Goal: Task Accomplishment & Management: Use online tool/utility

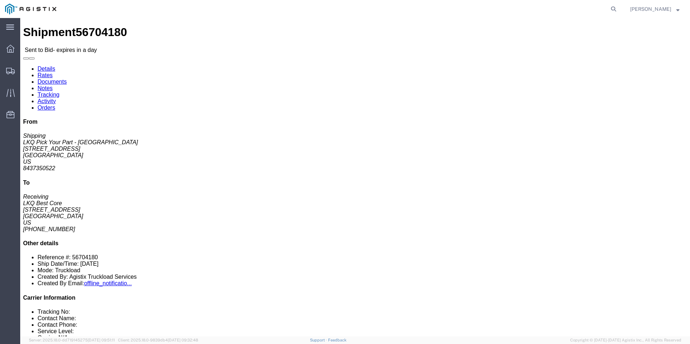
click div
click at [8, 70] on icon at bounding box center [10, 71] width 9 height 6
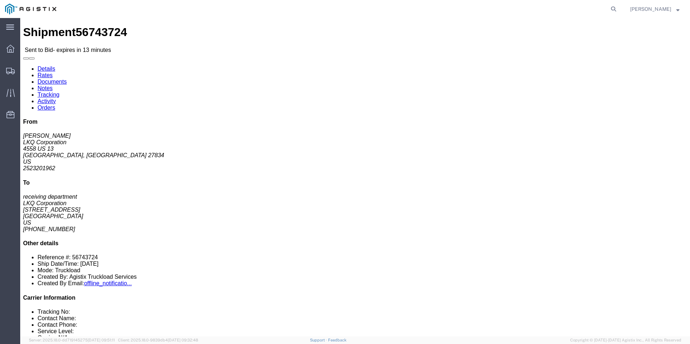
click div "Ship From LKQ Corporation (Brian Martin) 1227 4558 US 13 Greenville, NC 27834 U…"
click div "From Brian Martin LKQ Corporation 4558 US 13 Greenville, NC 27834 US 2523201962…"
click link "Enter / Modify Bid"
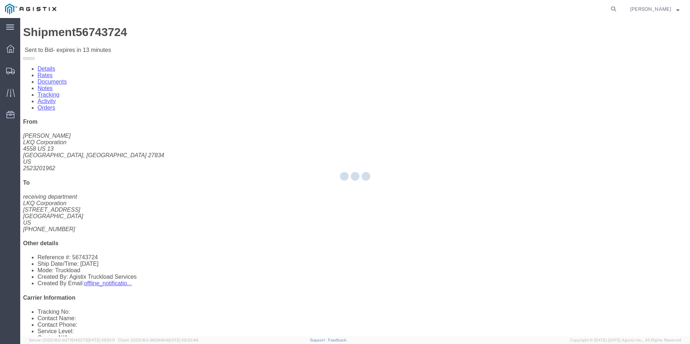
select select "18393"
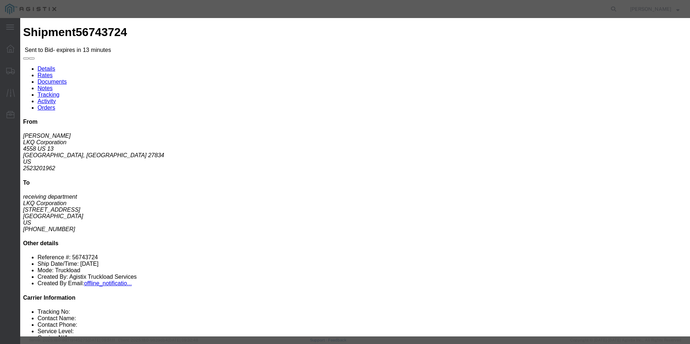
click select "Select Guaranteed Next Day Rail TL Standard 3 - 5 Day"
select select "35343"
click select "Select Guaranteed Next Day Rail TL Standard 3 - 5 Day"
click input "text"
type input "ITS BID"
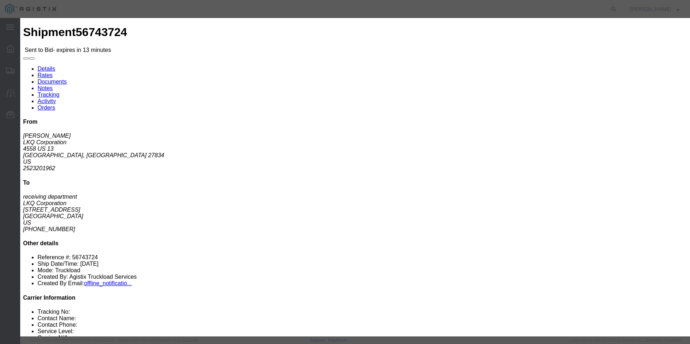
click select "Select Air Less than Truckload Multi-Leg Ocean Freight Rail Small Parcel Truckl…"
select select "TL"
click select "Select Air Less than Truckload Multi-Leg Ocean Freight Rail Small Parcel Truckl…"
click input "number"
type input "2467"
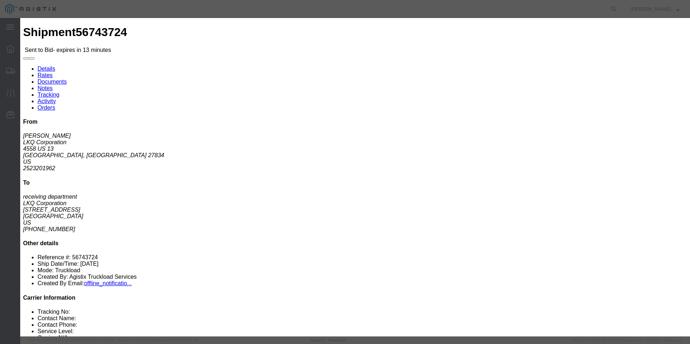
click button "Submit"
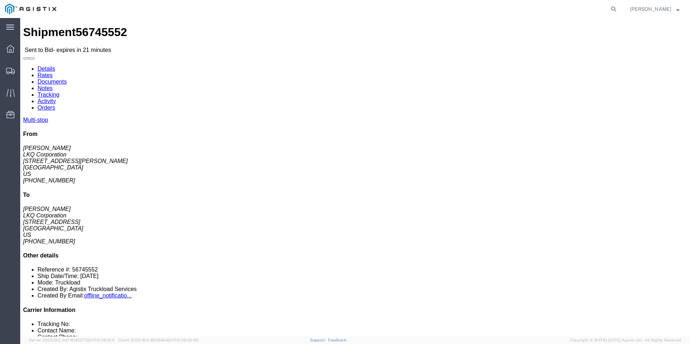
click div "Leg 1 - Truckload Vehicle 1: Standard Dry Van (53 Feet) Number of trucks: 1"
click at [10, 77] on div at bounding box center [10, 71] width 20 height 14
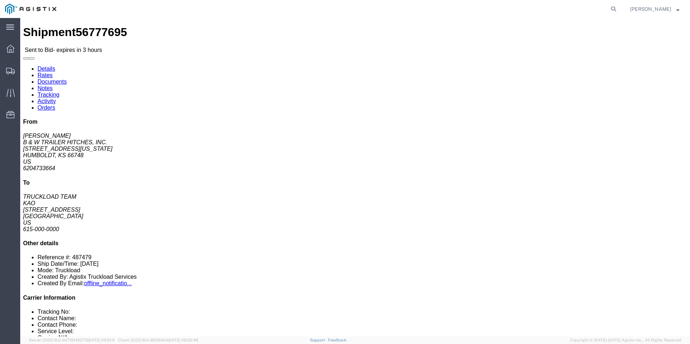
click link "Enter / Modify Bid"
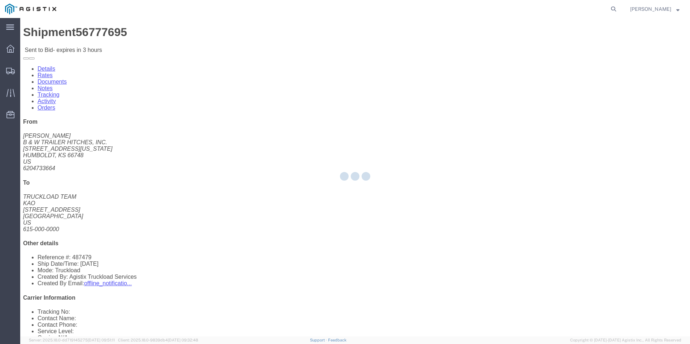
select select "18393"
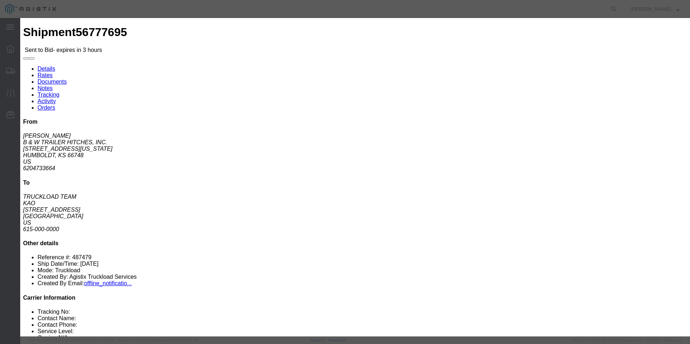
click select "Select Guaranteed Next Day Rail TL Standard 3 - 5 Day"
select select "38971"
click select "Select Guaranteed Next Day Rail TL Standard 3 - 5 Day"
click input "text"
type input "ITS BID"
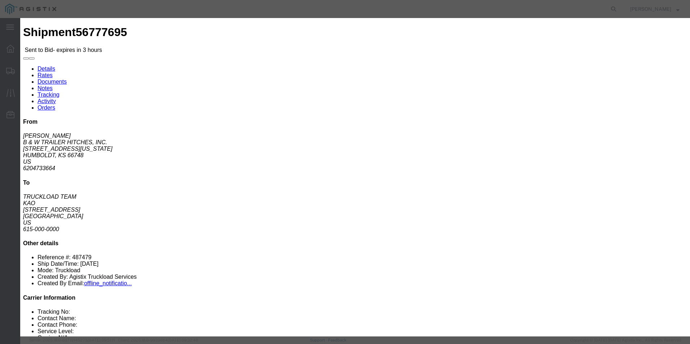
click select "Select Air Less than Truckload Multi-Leg Ocean Freight Rail Small Parcel Truckl…"
select select "TL"
click select "Select Air Less than Truckload Multi-Leg Ocean Freight Rail Small Parcel Truckl…"
click input "number"
type input "1283"
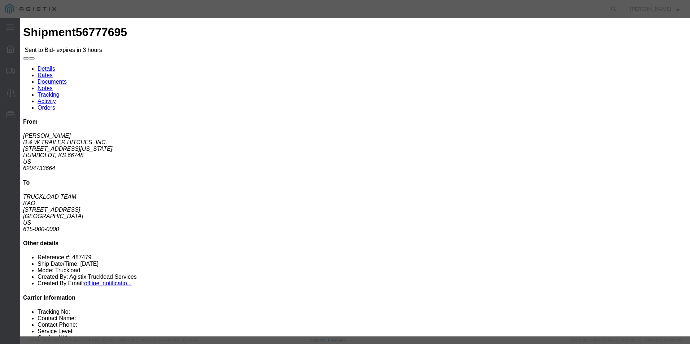
click button "Submit"
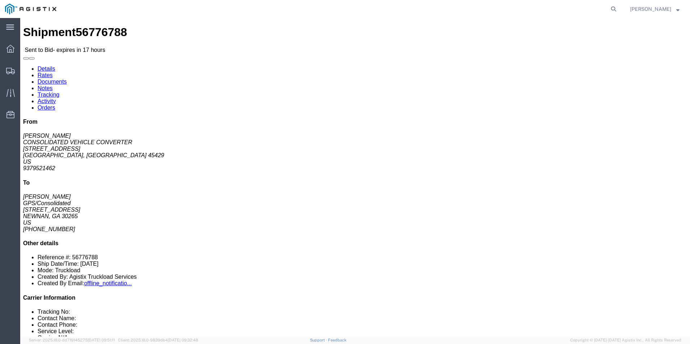
click link "Enter / Modify Bid"
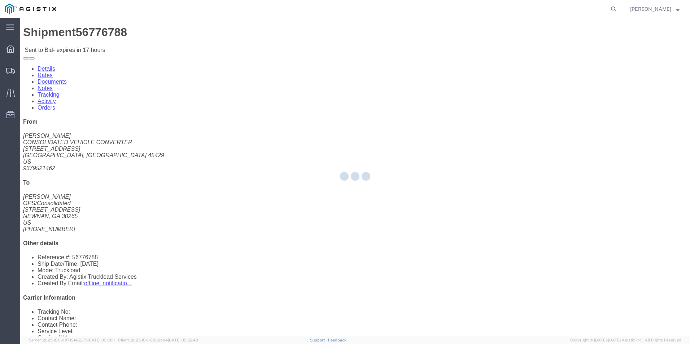
select select "18393"
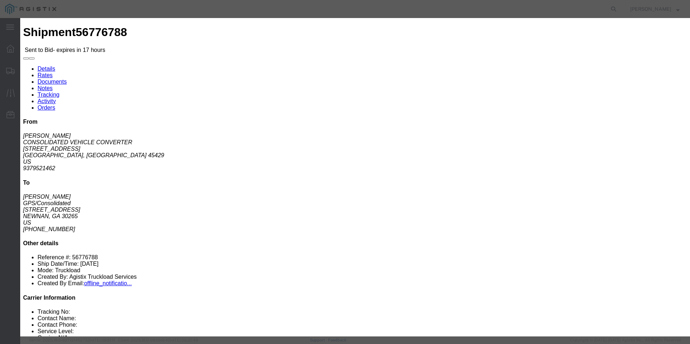
click select "Select Guaranteed Next Day Rail TL Standard 3 - 5 Day"
click icon "button"
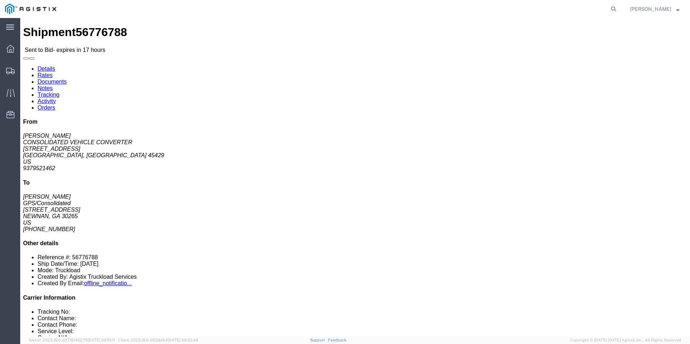
click link "Enter / Modify Bid"
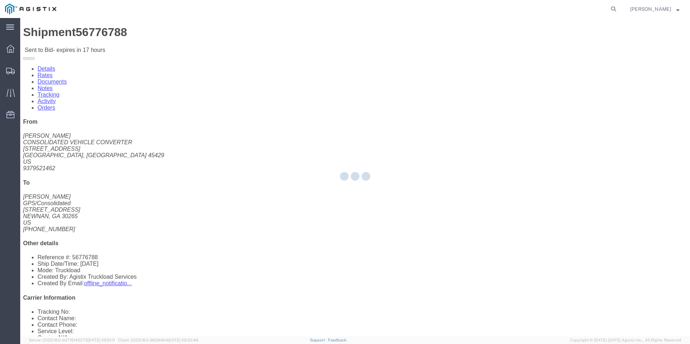
select select "18393"
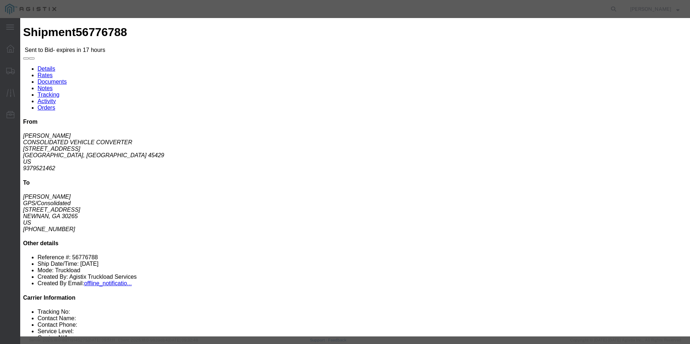
click select "Select Guaranteed Next Day Rail TL Standard 3 - 5 Day"
select select "38971"
click select "Select Guaranteed Next Day Rail TL Standard 3 - 5 Day"
click div "Bid Name"
click input "text"
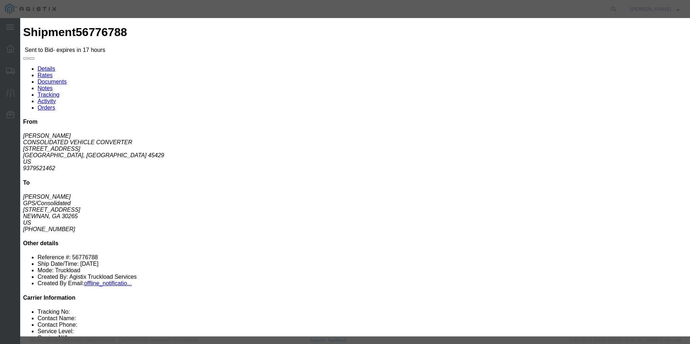
type input "ITS BID"
click select "Select Air Less than Truckload Multi-Leg Ocean Freight Rail Small Parcel Truckl…"
select select "TL"
click select "Select Air Less than Truckload Multi-Leg Ocean Freight Rail Small Parcel Truckl…"
click input "number"
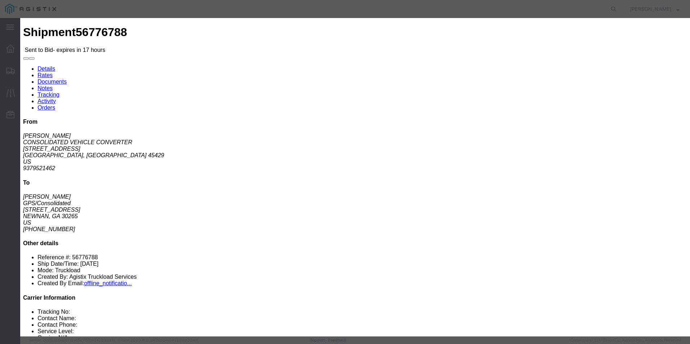
type input "1581"
click button "Submit"
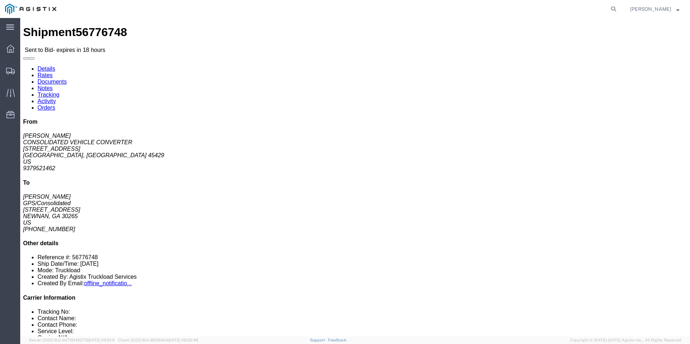
click link "Enter / Modify Bid"
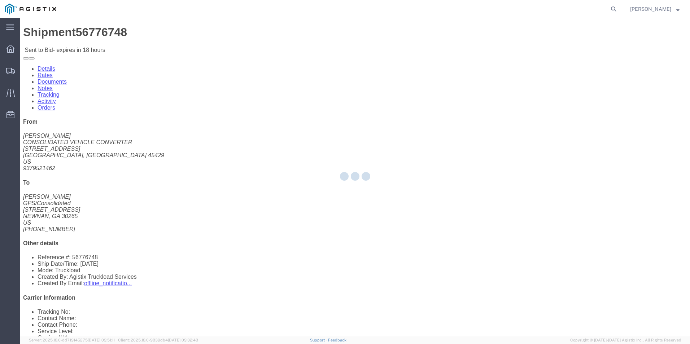
select select "18393"
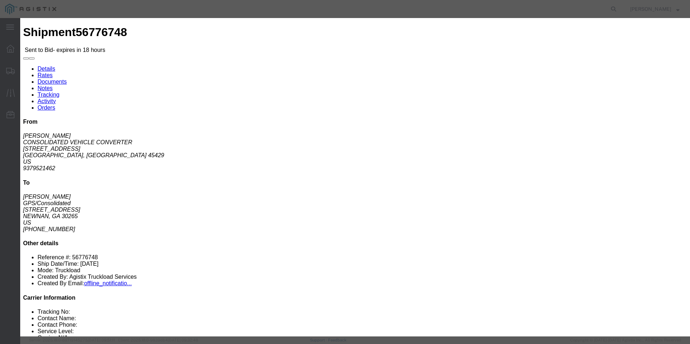
click icon "button"
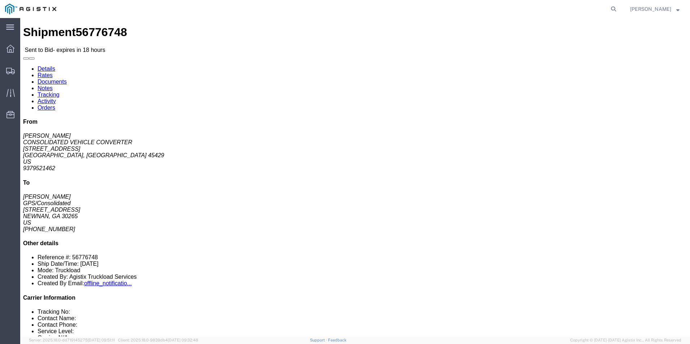
click div "From TERESE WIMER CONSOLIDATED VEHICLE CONVERTER 4991 Hempstead Station Dr Dayt…"
click link "Enter / Modify Bid"
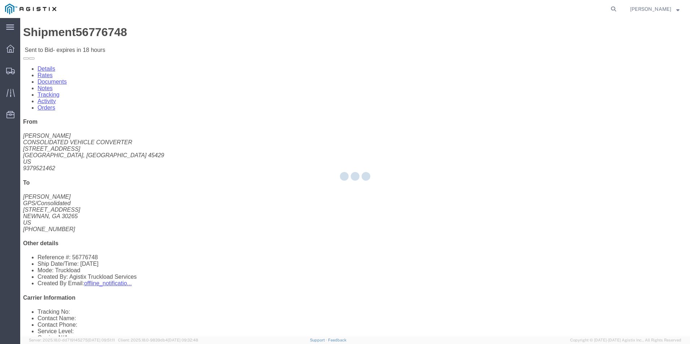
select select "18393"
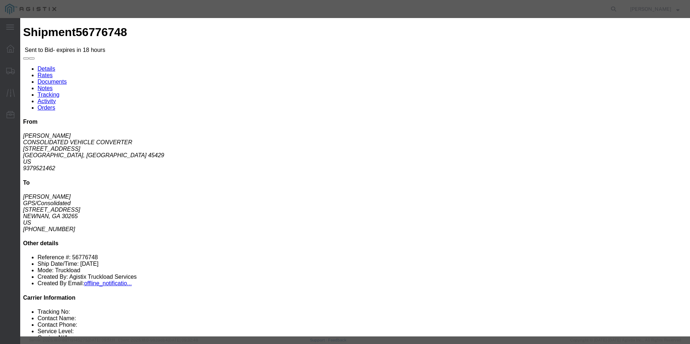
click select "Select Guaranteed Next Day Rail TL Standard 3 - 5 Day"
select select "38971"
click select "Select Guaranteed Next Day Rail TL Standard 3 - 5 Day"
click input "text"
type input "ITS BID"
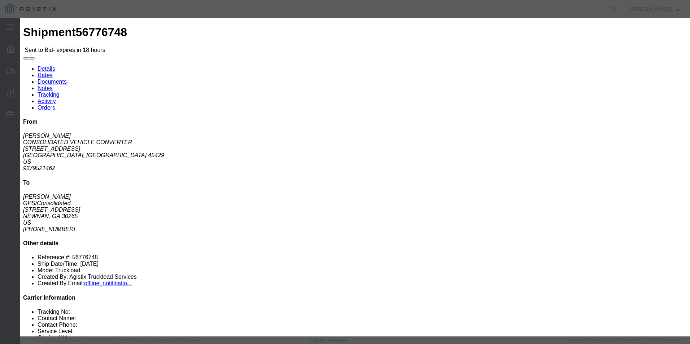
click div "Mode Select Air Less than Truckload Multi-Leg Ocean Freight Rail Small Parcel T…"
click select "Select Air Less than Truckload Multi-Leg Ocean Freight Rail Small Parcel Truckl…"
select select "TL"
click select "Select Air Less than Truckload Multi-Leg Ocean Freight Rail Small Parcel Truckl…"
click input "number"
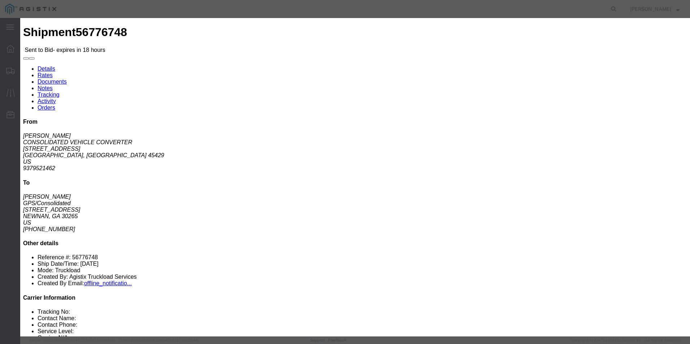
type input "1494"
click button "Submit"
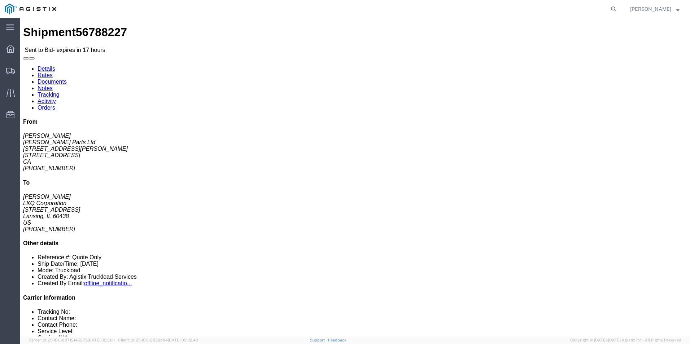
click button "button"
click link "Enter / Modify Bid"
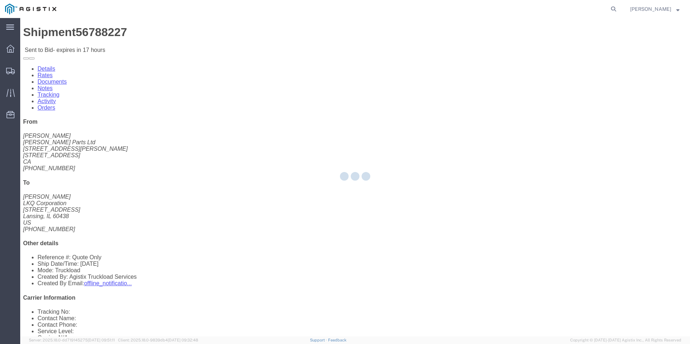
select select "18393"
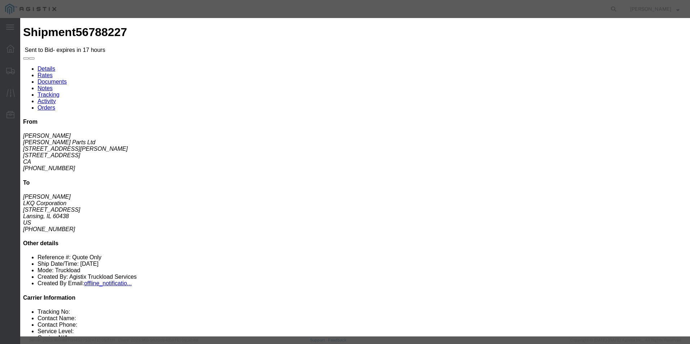
click select "Select Guaranteed Next Day Rail TL Standard 3 - 5 Day"
click icon "button"
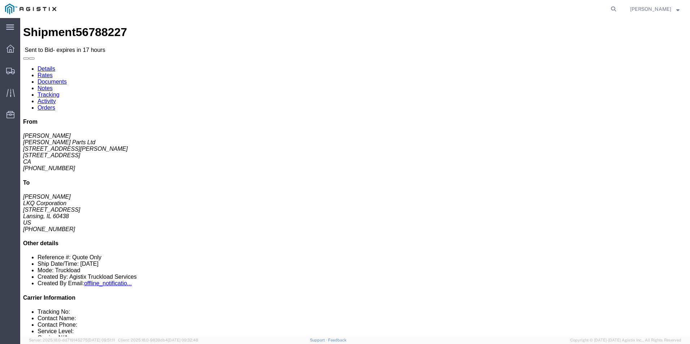
click link "Enter / Modify Bid"
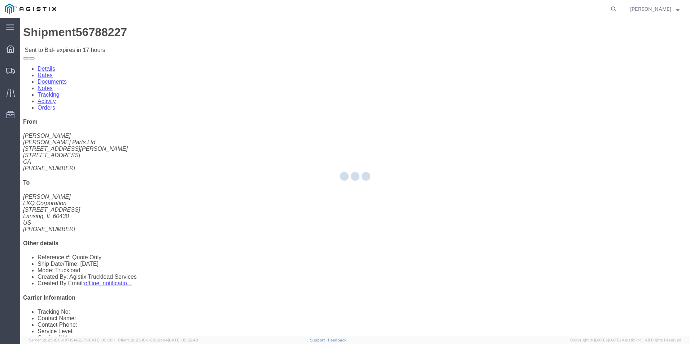
select select "18393"
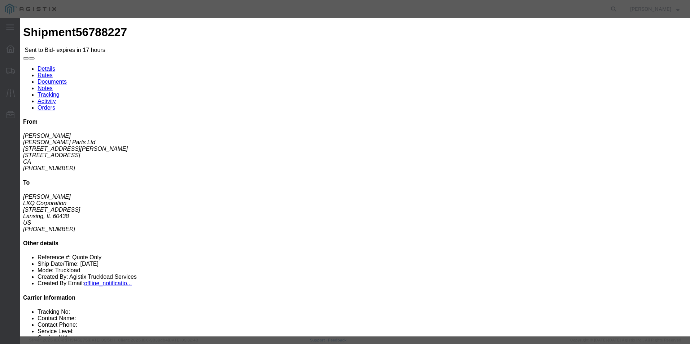
click select "Select Guaranteed Next Day Rail TL Standard 3 - 5 Day"
select select "38971"
click select "Select Guaranteed Next Day Rail TL Standard 3 - 5 Day"
click input "text"
type input "ITS BID"
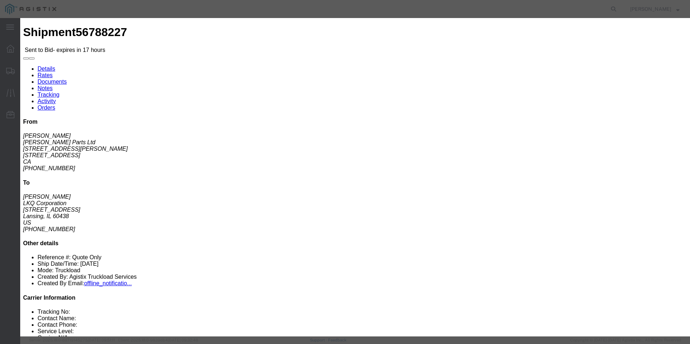
click select "Select Air Less than Truckload Multi-Leg Ocean Freight Rail Small Parcel Truckl…"
select select "TL"
click select "Select Air Less than Truckload Multi-Leg Ocean Freight Rail Small Parcel Truckl…"
click div "Mode Select Air Less than Truckload Multi-Leg Ocean Freight Rail Small Parcel T…"
click input "number"
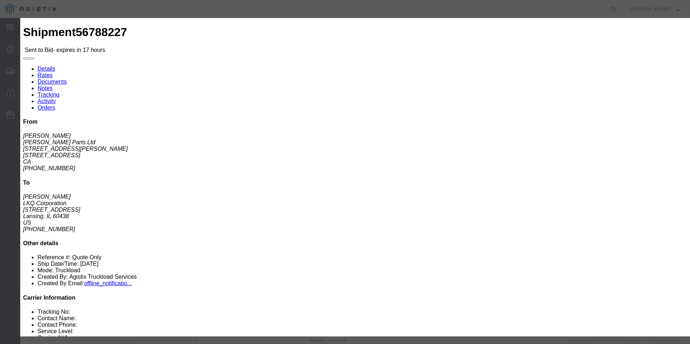
type input "1175"
click div "Mode Select Air Less than Truckload Multi-Leg Ocean Freight Rail Small Parcel T…"
click button "Submit"
